Goal: Contribute content: Contribute content

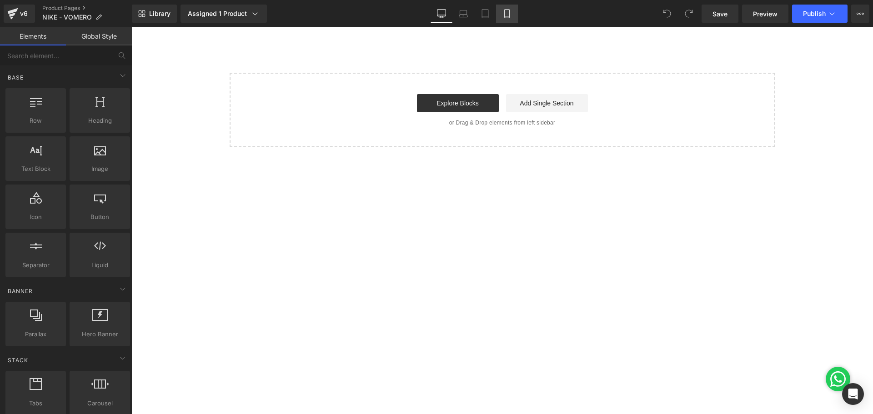
click at [506, 14] on icon at bounding box center [506, 13] width 9 height 9
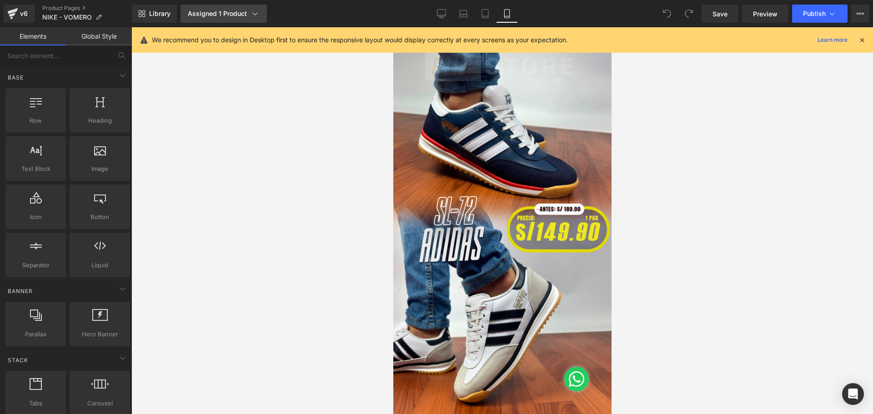
click at [230, 16] on div "Assigned 1 Product" at bounding box center [224, 13] width 72 height 9
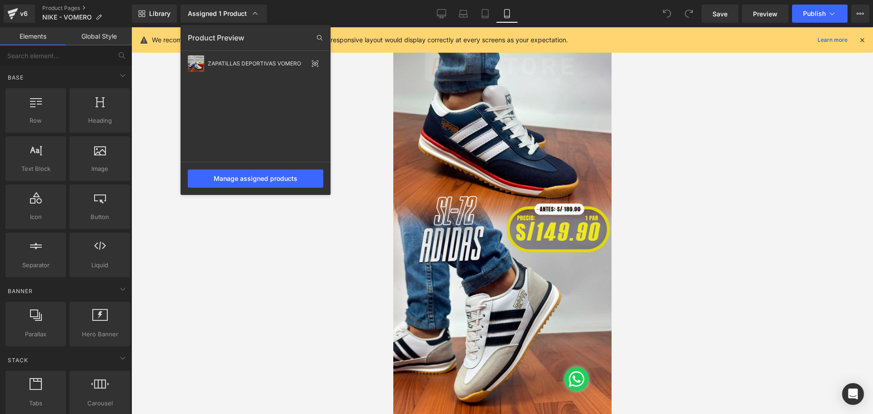
click at [470, 115] on div at bounding box center [501, 220] width 741 height 387
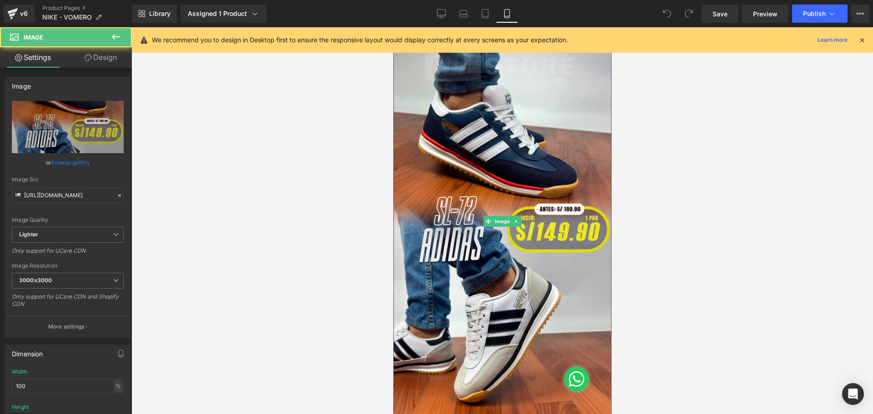
click at [470, 115] on img at bounding box center [502, 221] width 218 height 388
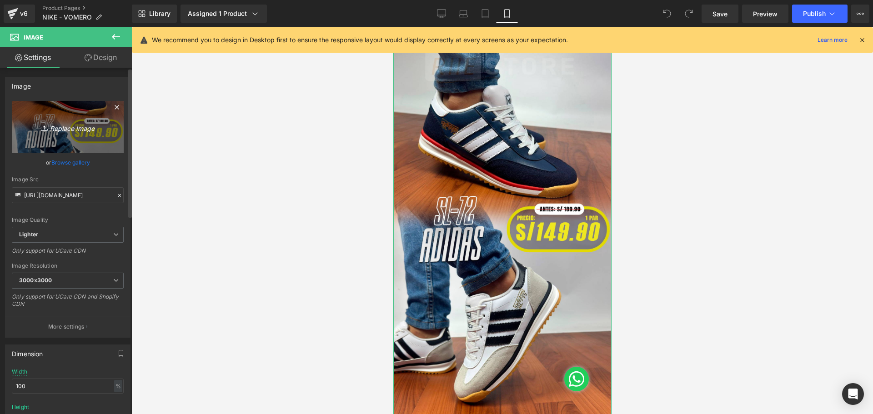
click at [76, 127] on icon "Replace Image" at bounding box center [67, 126] width 73 height 11
type input "C:\fakepath\Mesa de trabajo 1.jpg"
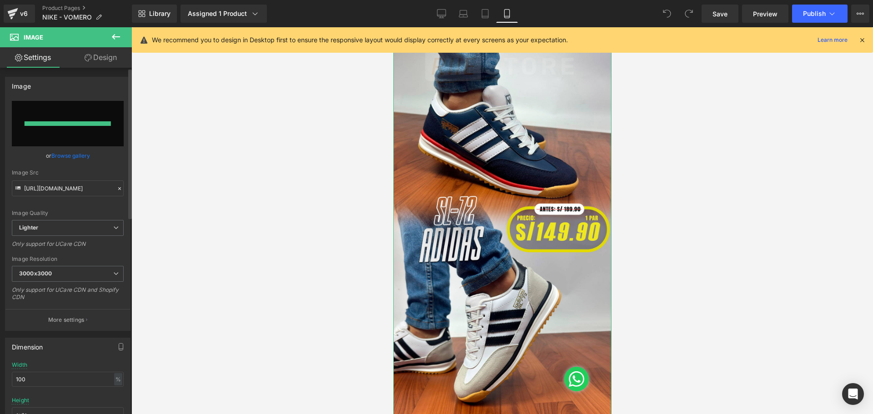
type input "[URL][DOMAIN_NAME]"
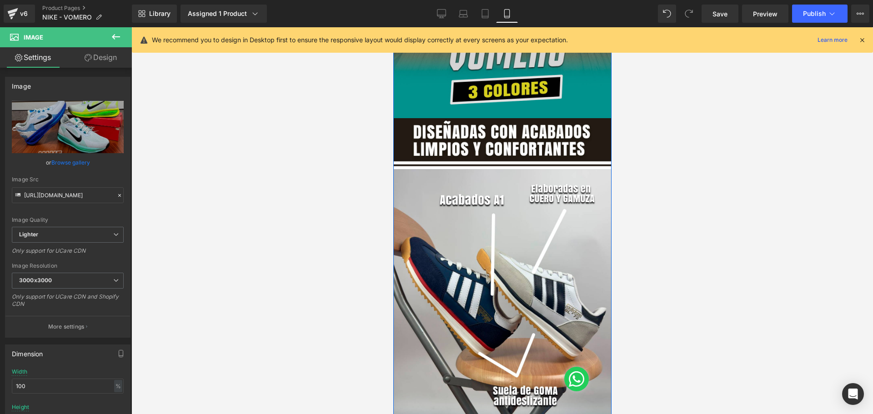
scroll to position [297, 0]
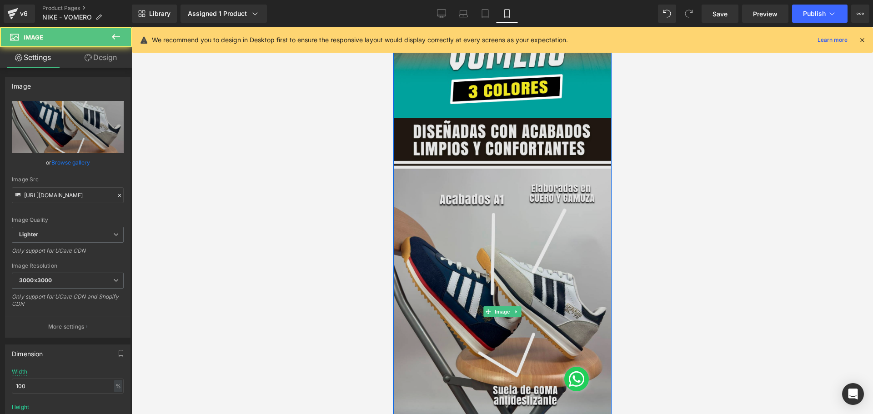
click at [554, 264] on img at bounding box center [502, 312] width 218 height 388
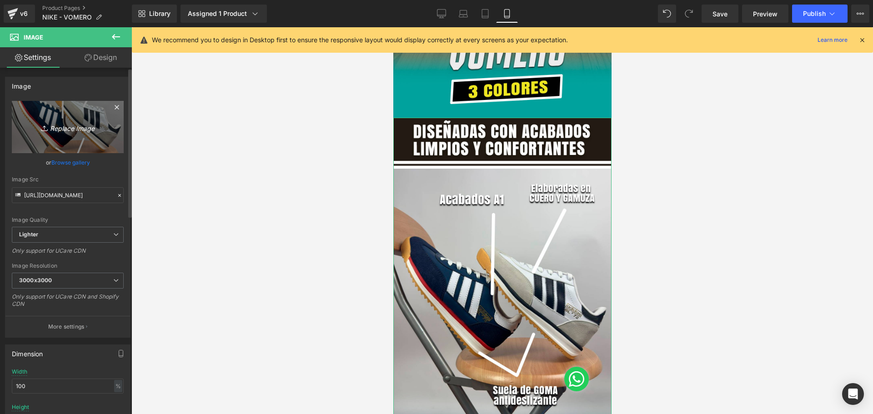
click at [80, 128] on icon "Replace Image" at bounding box center [67, 126] width 73 height 11
type input "C:\fakepath\Mesa de trabajo 2.jpg"
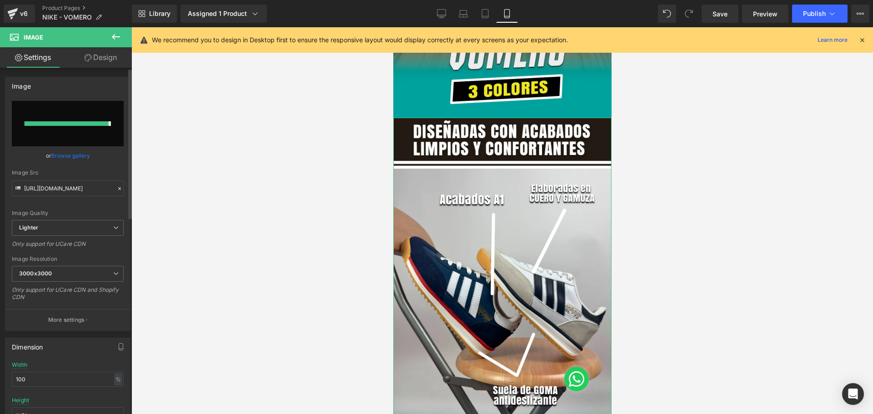
type input "[URL][DOMAIN_NAME]"
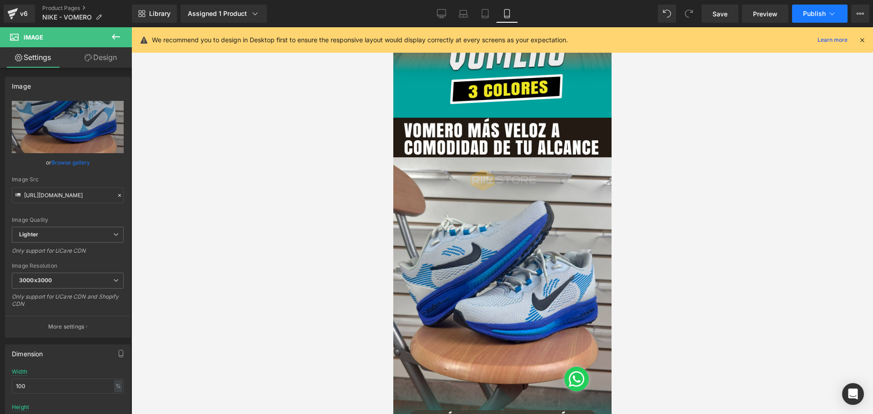
click at [805, 17] on span "Publish" at bounding box center [814, 13] width 23 height 7
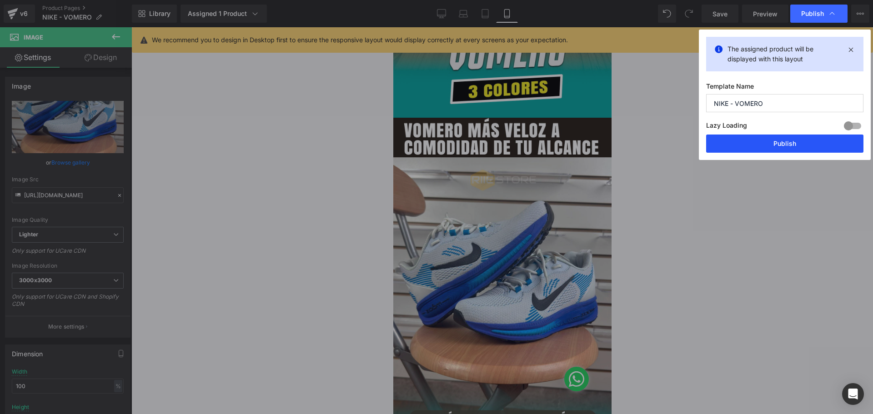
click at [781, 137] on button "Publish" at bounding box center [784, 144] width 157 height 18
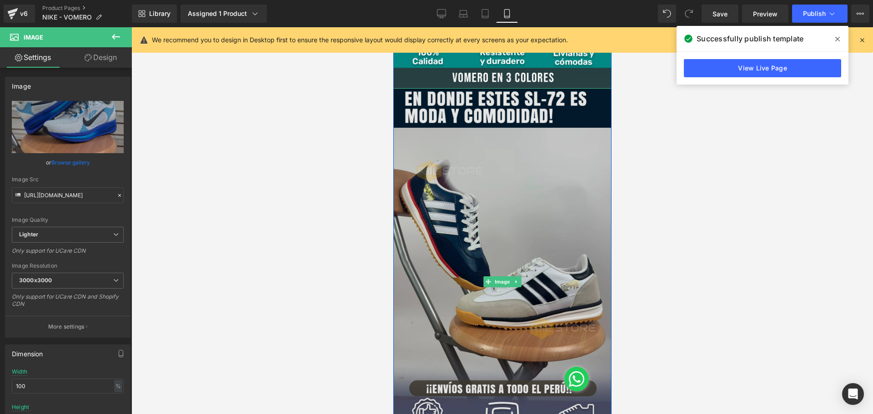
scroll to position [715, 0]
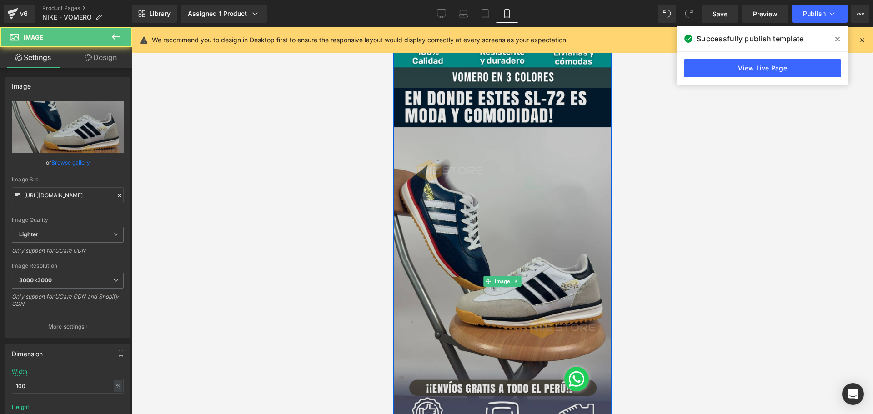
click at [538, 254] on img at bounding box center [502, 282] width 218 height 388
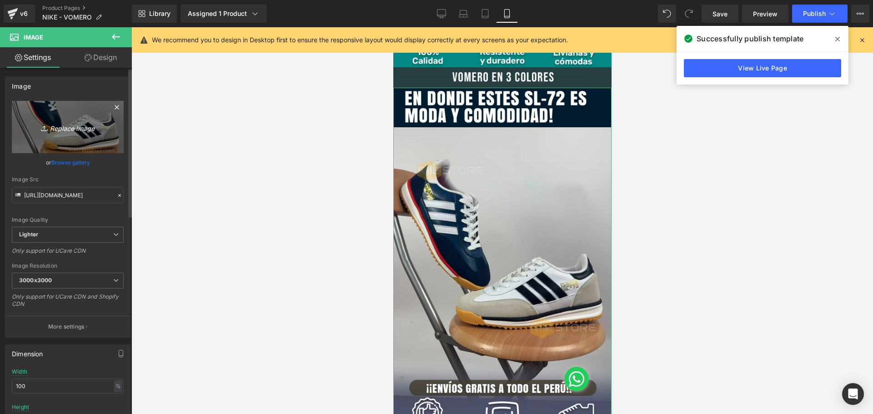
click at [80, 123] on icon "Replace Image" at bounding box center [67, 126] width 73 height 11
type input "C:\fakepath\Mesa de trabajo 3.jpg"
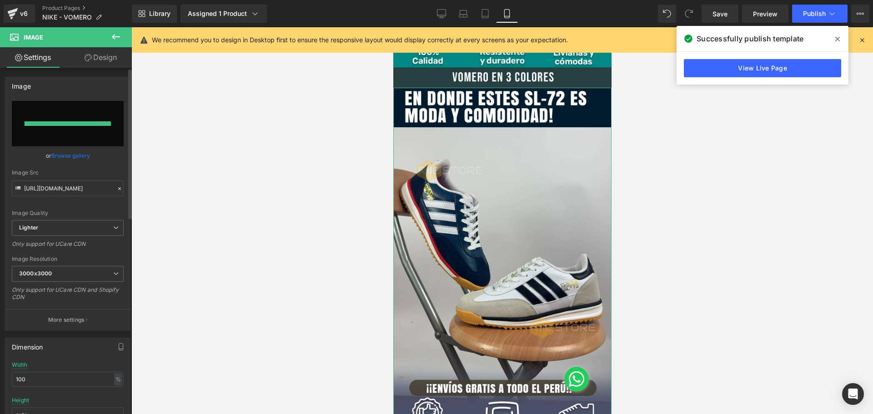
type input "[URL][DOMAIN_NAME]"
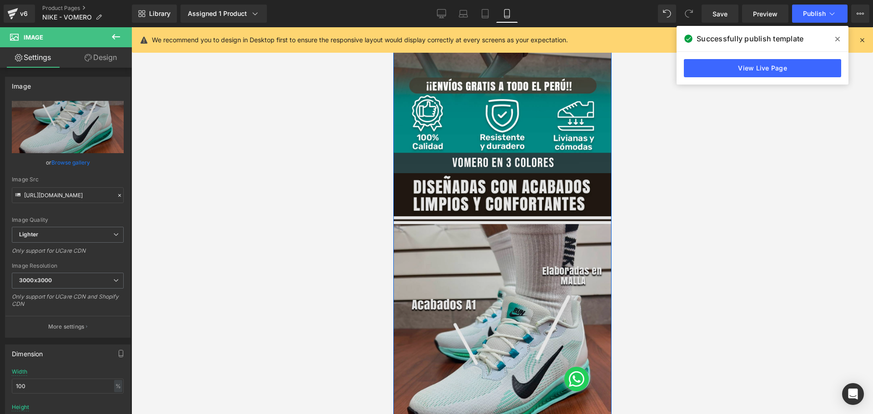
scroll to position [657, 0]
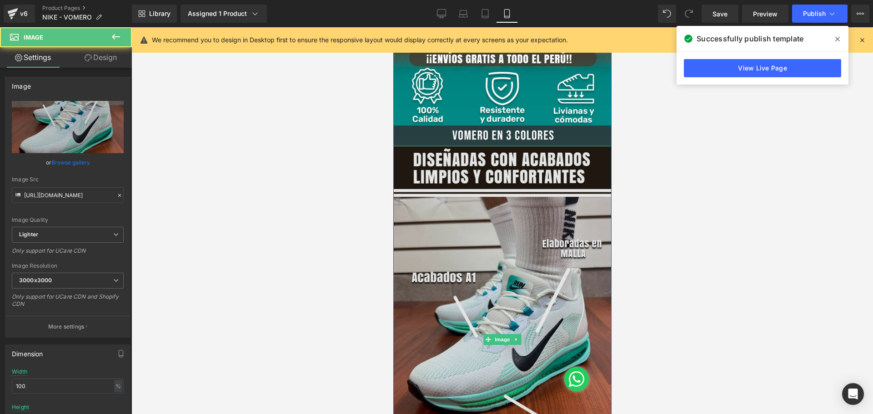
click at [528, 271] on img at bounding box center [502, 340] width 218 height 388
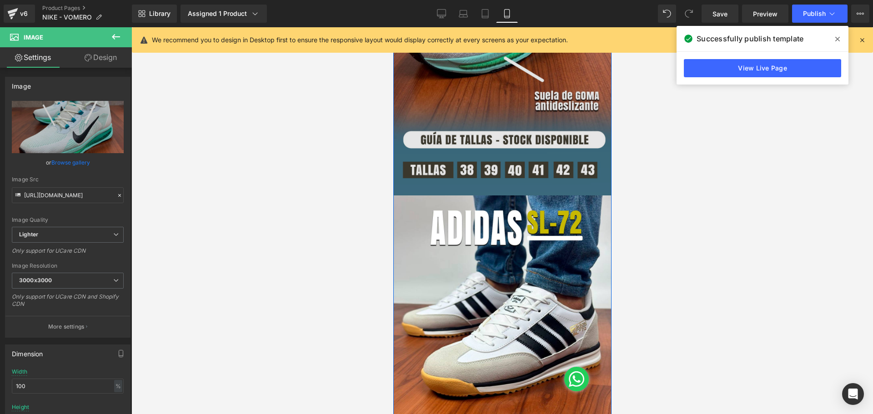
scroll to position [996, 0]
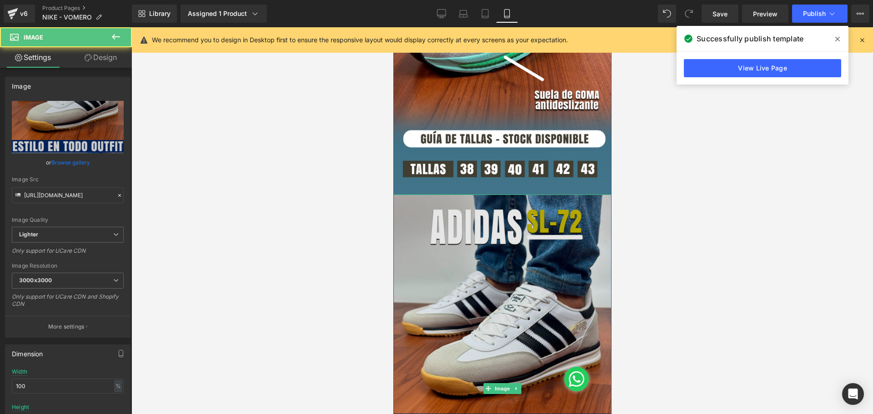
click at [529, 270] on img at bounding box center [502, 389] width 218 height 388
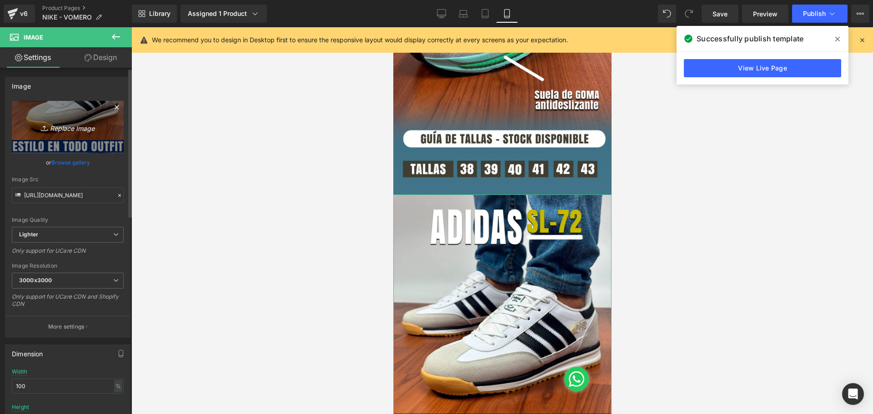
click at [55, 124] on icon "Replace Image" at bounding box center [67, 126] width 73 height 11
type input "C:\fakepath\Mesa de trabajo 7.jpg"
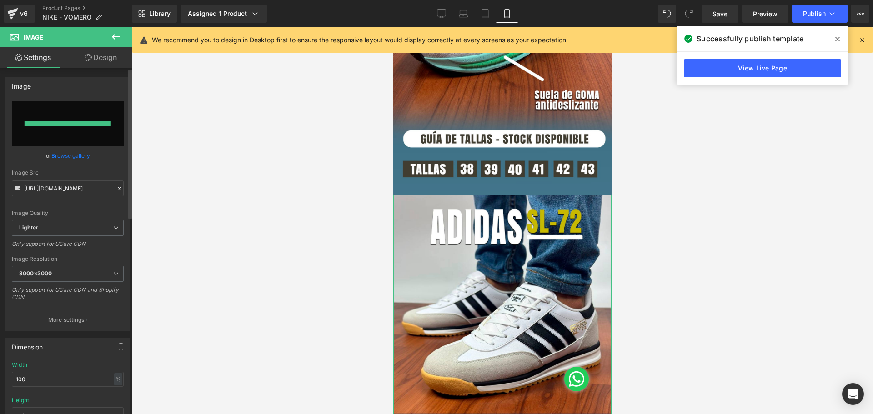
type input "[URL][DOMAIN_NAME]"
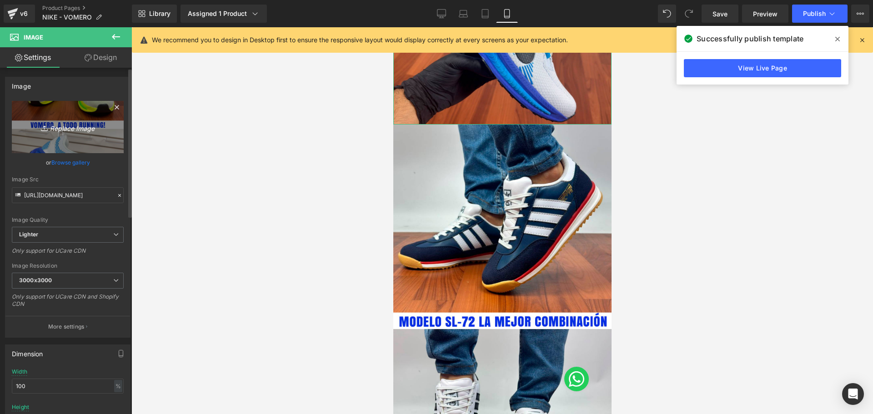
scroll to position [1455, 0]
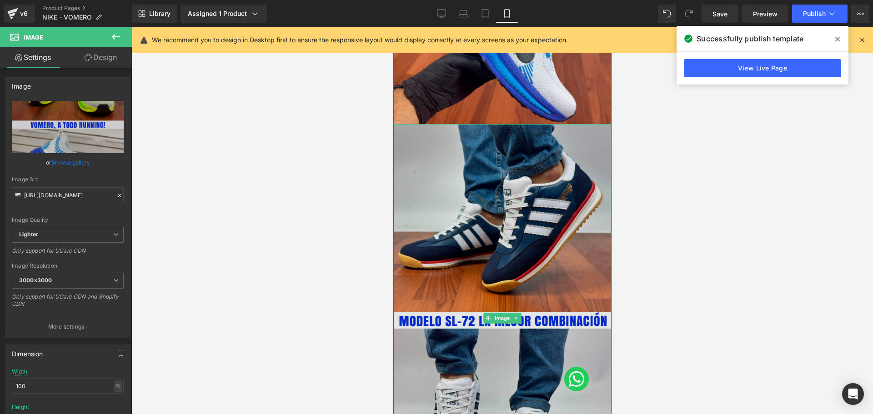
click at [541, 209] on img at bounding box center [502, 318] width 218 height 388
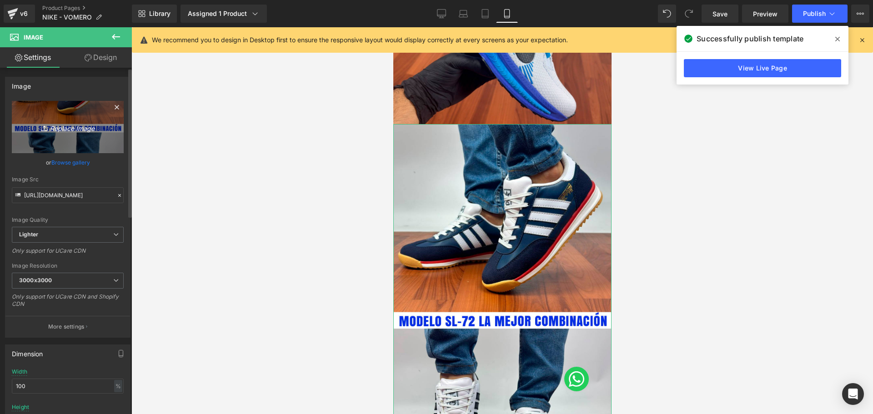
click at [80, 130] on icon "Replace Image" at bounding box center [67, 126] width 73 height 11
type input "C:\fakepath\Mesa de trabajo 6.jpg"
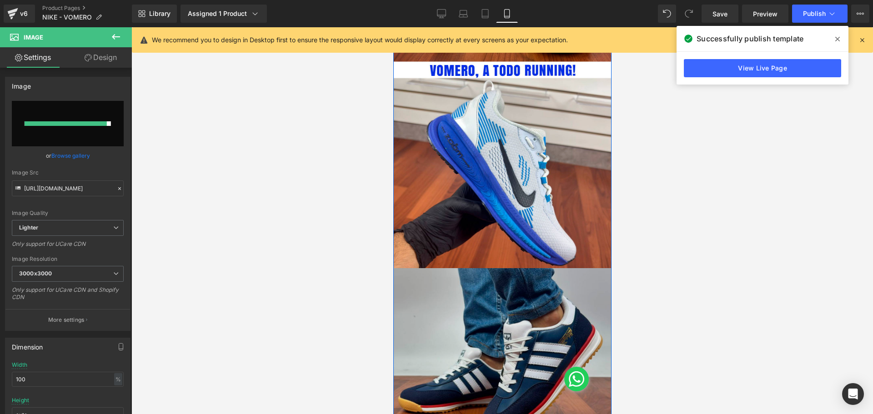
scroll to position [1316, 0]
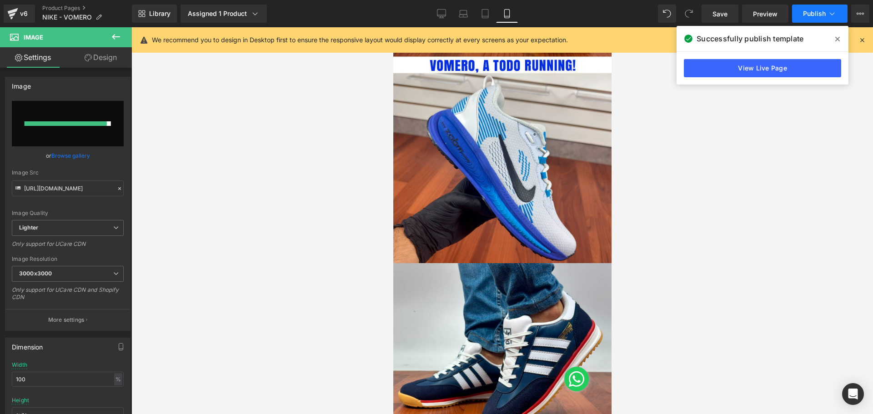
click at [808, 19] on button "Publish" at bounding box center [819, 14] width 55 height 18
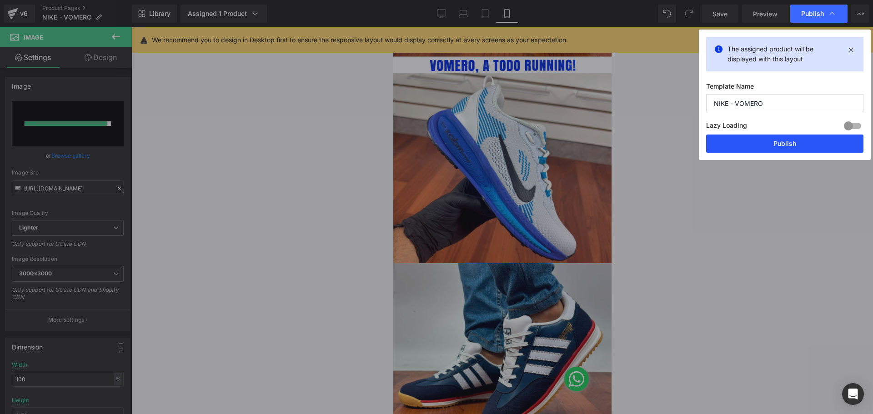
click at [779, 145] on button "Publish" at bounding box center [784, 144] width 157 height 18
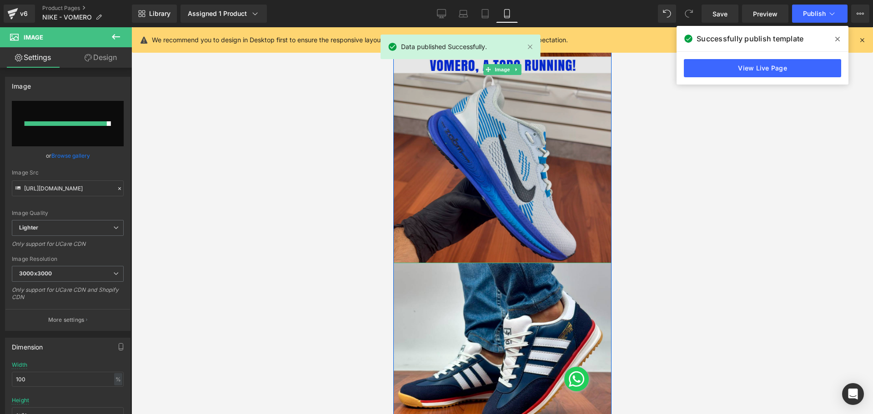
scroll to position [1341, 0]
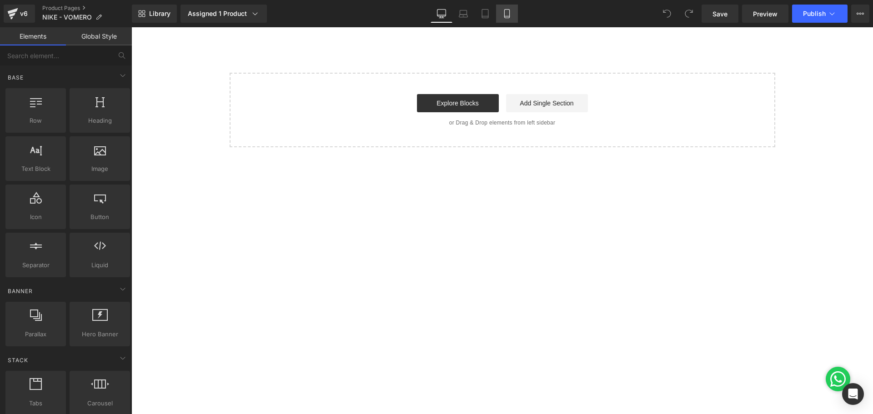
click at [502, 15] on icon at bounding box center [506, 13] width 9 height 9
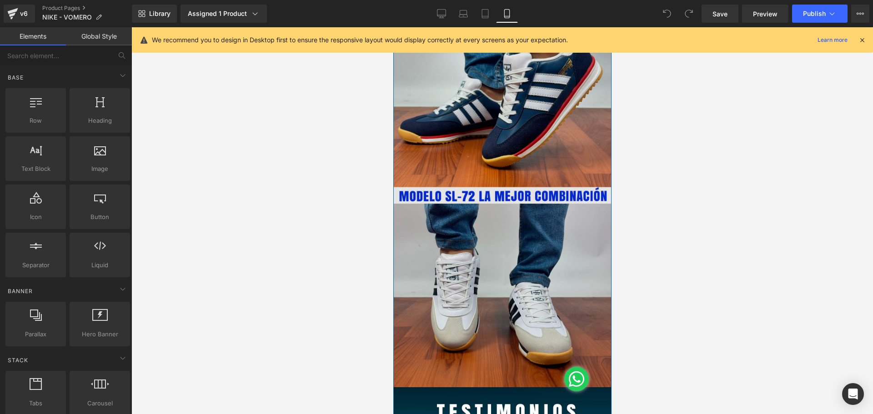
scroll to position [1581, 0]
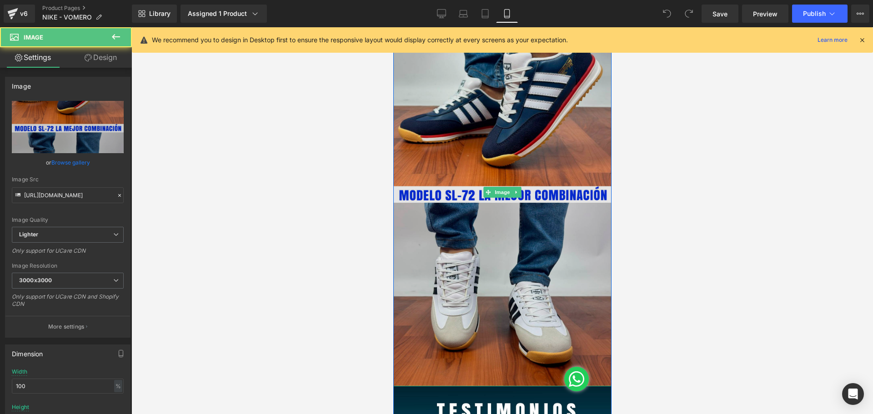
click at [473, 224] on img at bounding box center [502, 192] width 218 height 388
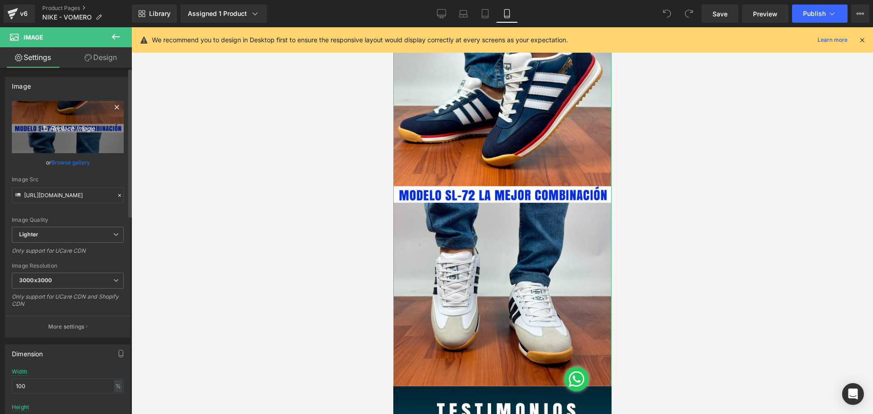
click at [85, 131] on icon "Replace Image" at bounding box center [67, 126] width 73 height 11
type input "C:\fakepath\Mesa de trabajo 6.jpg"
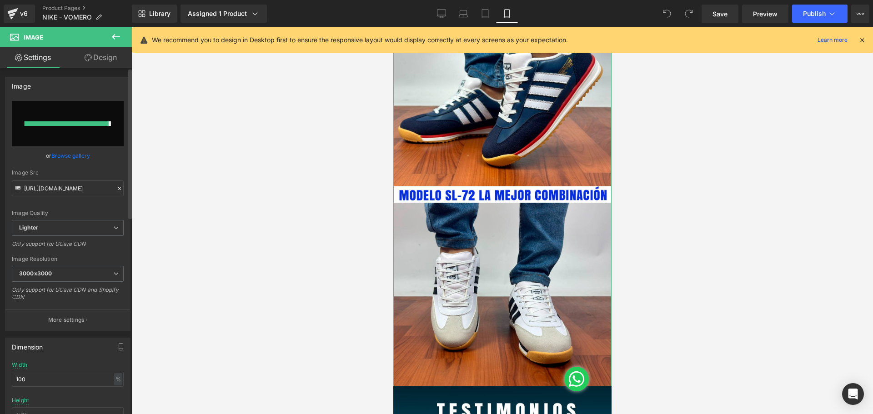
type input "https://ucarecdn.com/50303fec-00b7-4d7a-b6f1-e8c7ba4f36b4/-/format/auto/-/previ…"
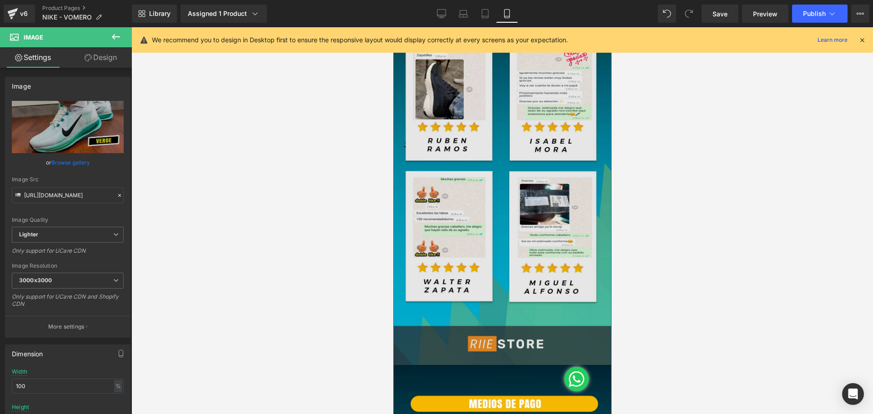
scroll to position [1989, 0]
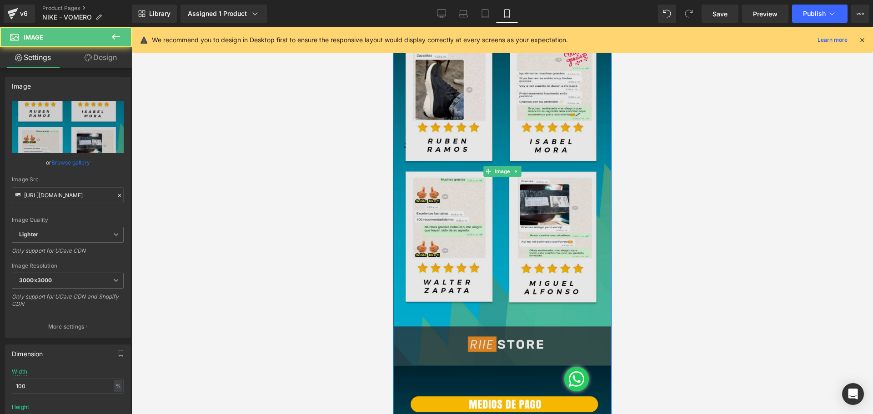
click at [540, 216] on img at bounding box center [502, 172] width 218 height 388
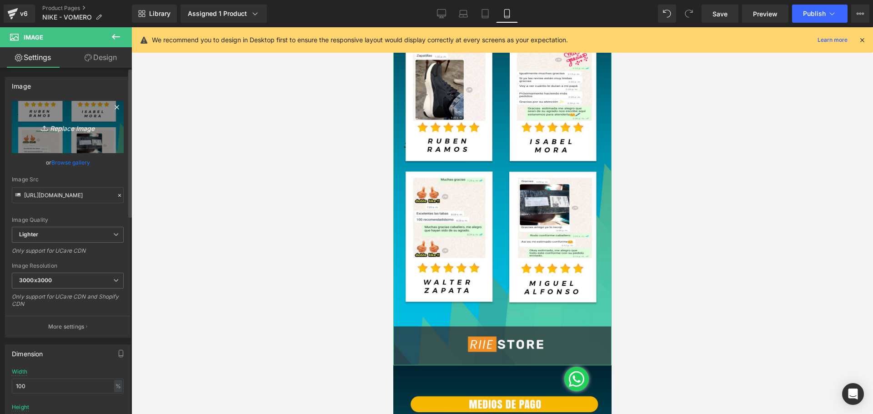
click at [79, 140] on link "Replace Image" at bounding box center [68, 127] width 112 height 52
type input "C:\fakepath\Mesa de trabajo 5.jpg"
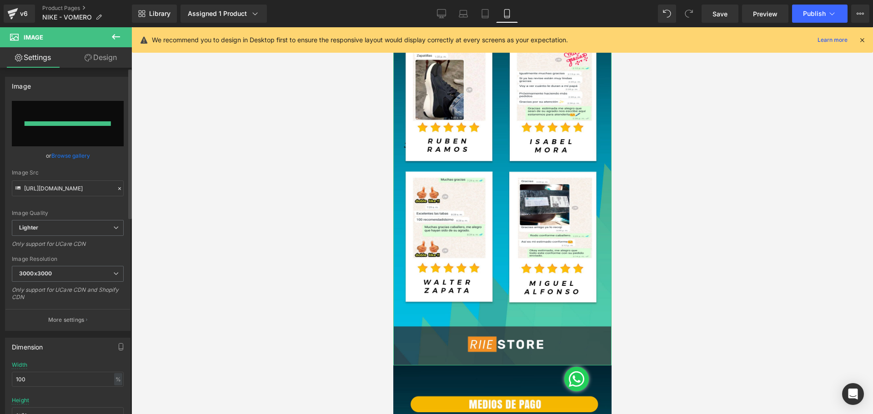
type input "https://ucarecdn.com/1e3a954d-249e-48f8-b0c5-1be22b612a7b/-/format/auto/-/previ…"
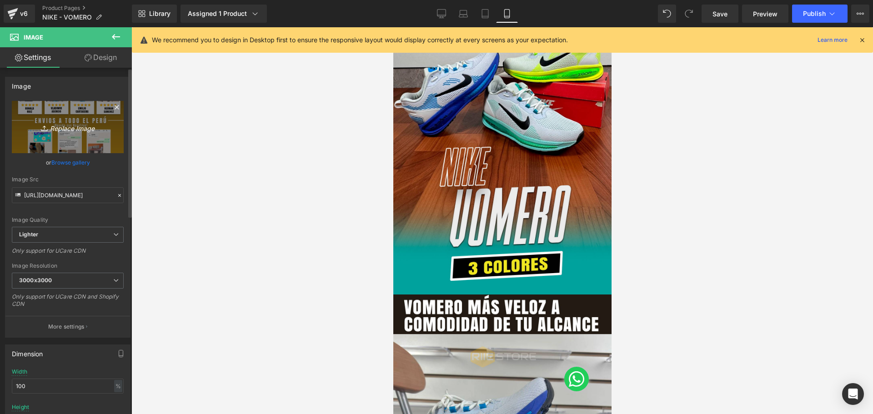
scroll to position [0, 0]
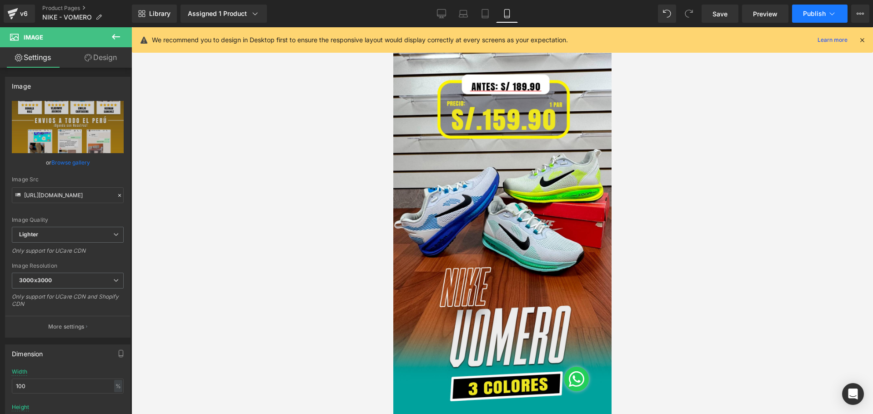
click at [812, 12] on span "Publish" at bounding box center [814, 13] width 23 height 7
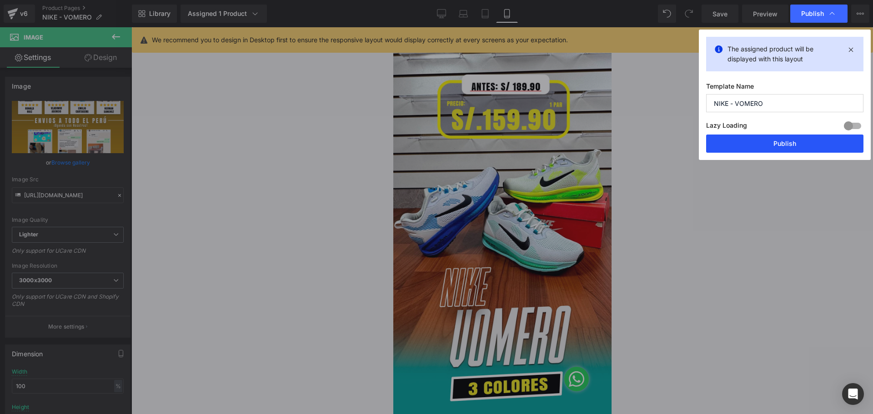
click at [787, 139] on button "Publish" at bounding box center [784, 144] width 157 height 18
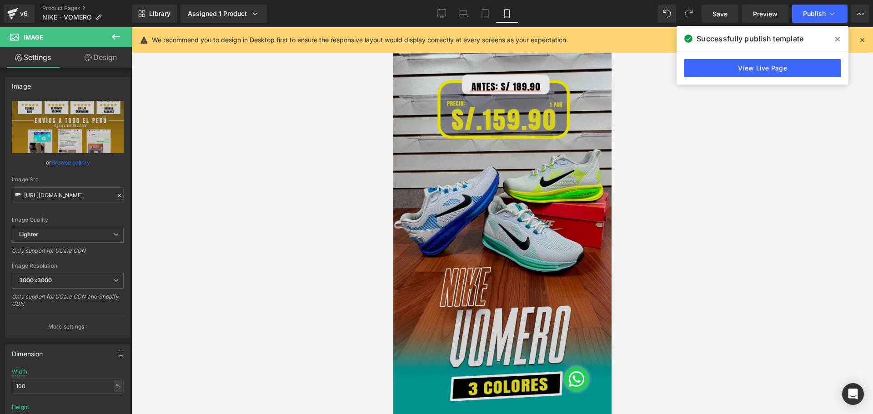
click at [494, 332] on img at bounding box center [502, 221] width 218 height 388
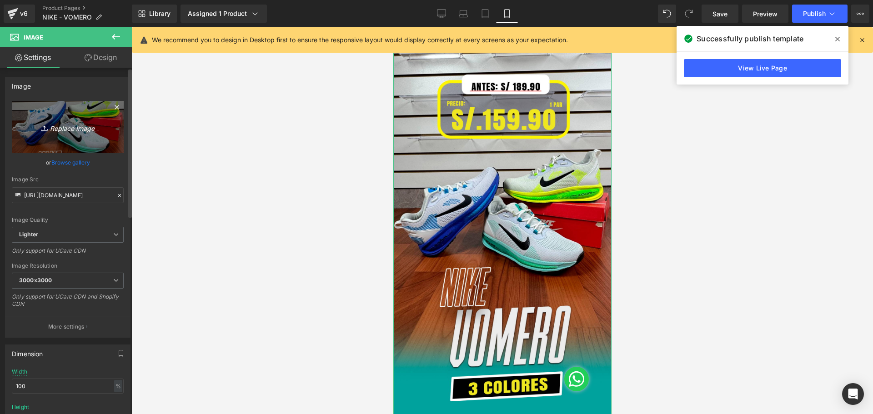
click at [76, 127] on icon "Replace Image" at bounding box center [67, 126] width 73 height 11
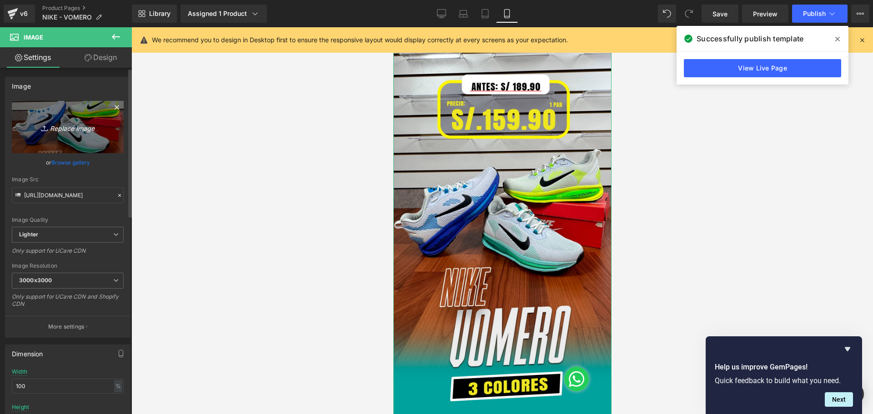
type input "C:\fakepath\Mesa de trabajo 1.jpg"
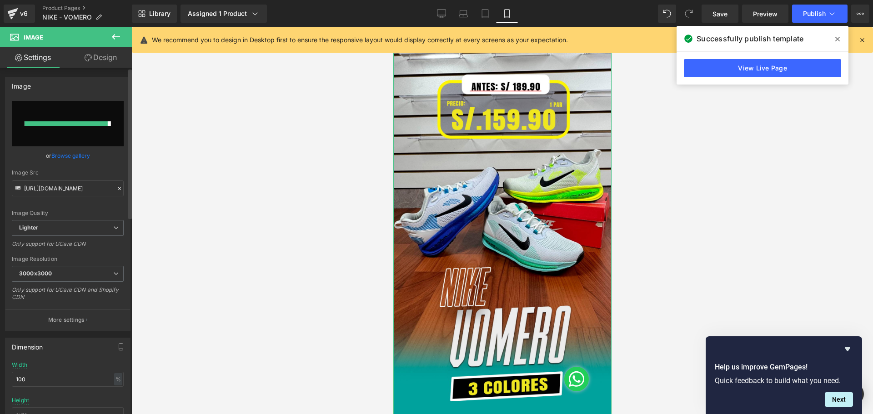
type input "https://ucarecdn.com/1de88632-6614-483c-b6f6-e46b7651a973/-/format/auto/-/previ…"
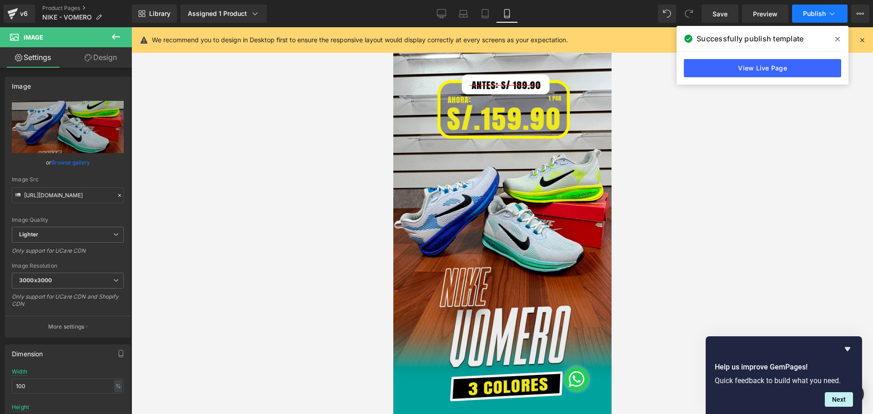
click at [802, 12] on button "Publish" at bounding box center [819, 14] width 55 height 18
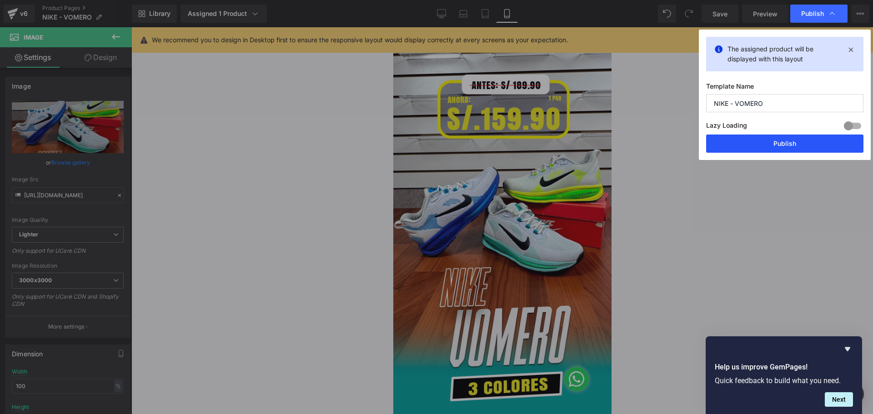
click at [776, 141] on button "Publish" at bounding box center [784, 144] width 157 height 18
